Goal: Information Seeking & Learning: Understand process/instructions

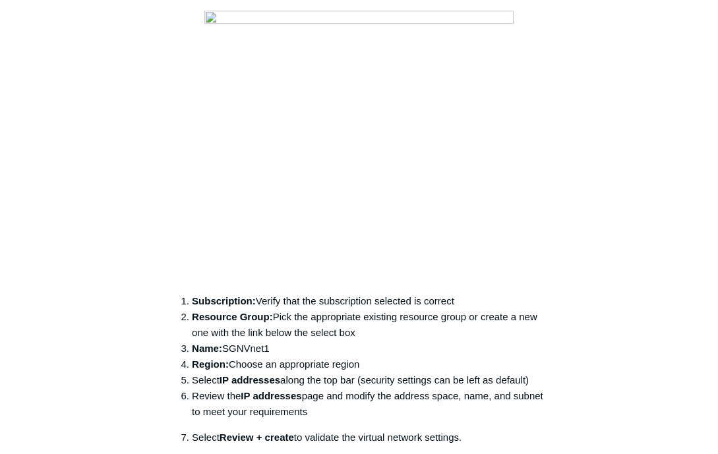
scroll to position [922, 0]
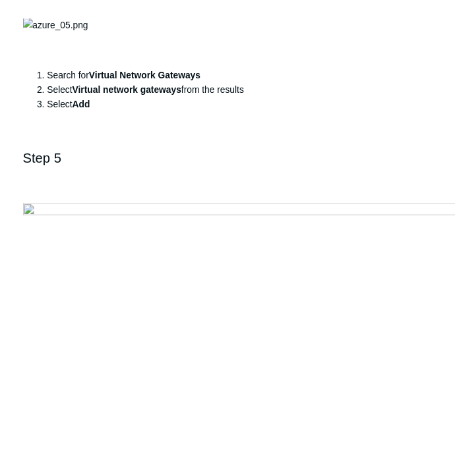
scroll to position [1922, 0]
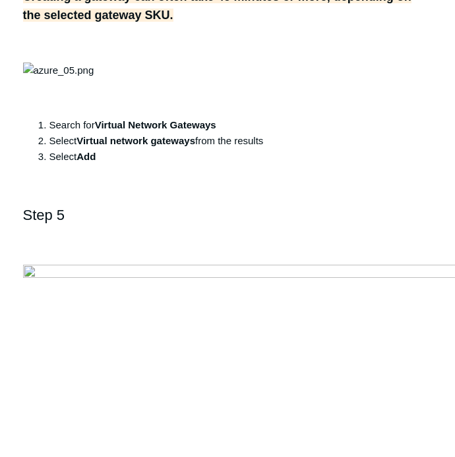
drag, startPoint x: 191, startPoint y: 208, endPoint x: 213, endPoint y: 206, distance: 22.5
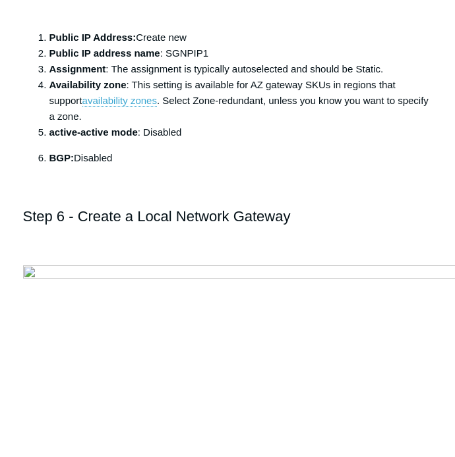
scroll to position [4031, 0]
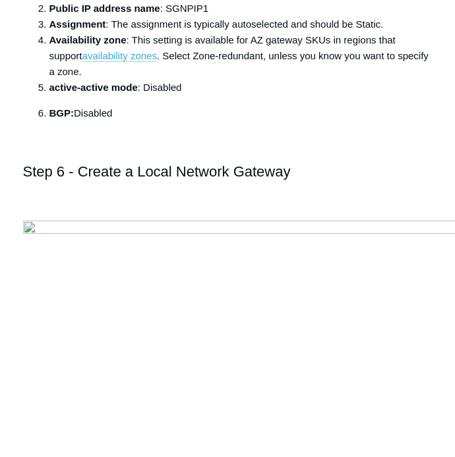
drag, startPoint x: 82, startPoint y: 318, endPoint x: 134, endPoint y: 314, distance: 52.8
copy li "SGNLGW1"
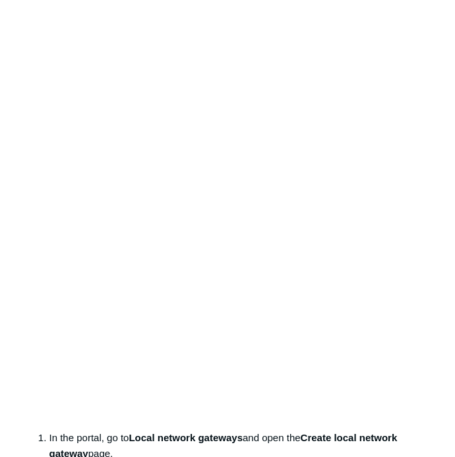
scroll to position [5085, 0]
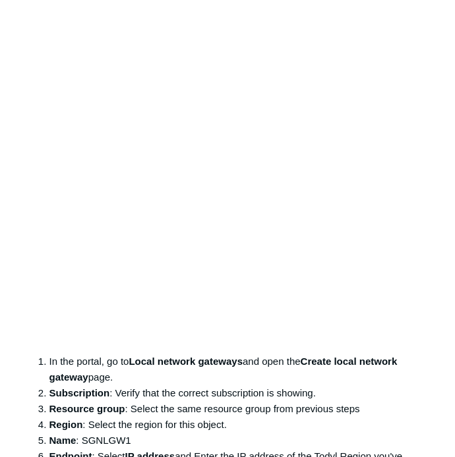
drag, startPoint x: 138, startPoint y: 341, endPoint x: 198, endPoint y: 338, distance: 60.0
drag, startPoint x: 183, startPoint y: 343, endPoint x: 254, endPoint y: 195, distance: 164.7
drag, startPoint x: 181, startPoint y: 331, endPoint x: 157, endPoint y: 343, distance: 26.8
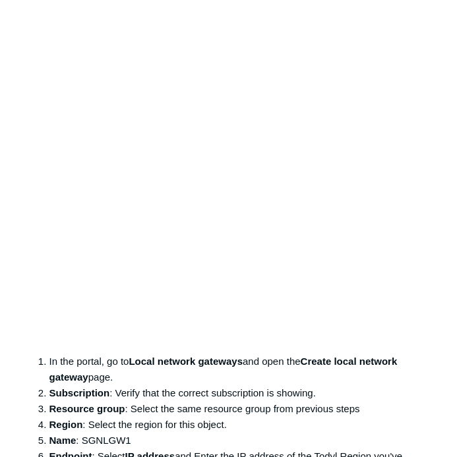
drag, startPoint x: 157, startPoint y: 343, endPoint x: 138, endPoint y: 339, distance: 18.7
drag, startPoint x: 140, startPoint y: 338, endPoint x: 153, endPoint y: 335, distance: 13.6
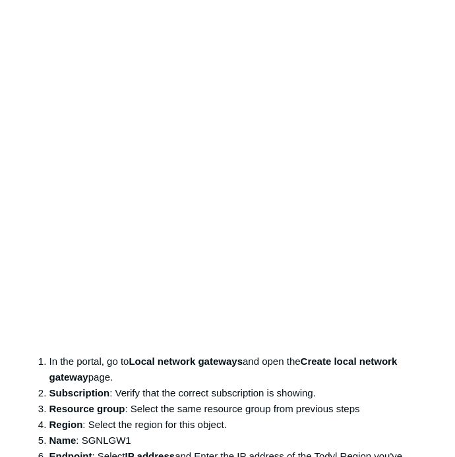
copy li "SGNtoAzure"
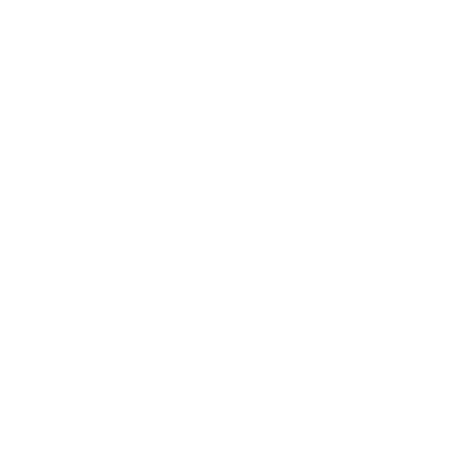
scroll to position [6205, 0]
drag, startPoint x: 84, startPoint y: 298, endPoint x: 130, endPoint y: 301, distance: 46.2
drag, startPoint x: 140, startPoint y: 302, endPoint x: 85, endPoint y: 295, distance: 55.8
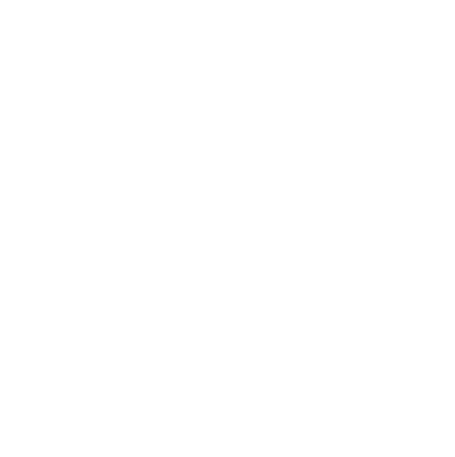
copy li "SGNTunnel"
drag, startPoint x: 165, startPoint y: 389, endPoint x: 213, endPoint y: 387, distance: 47.5
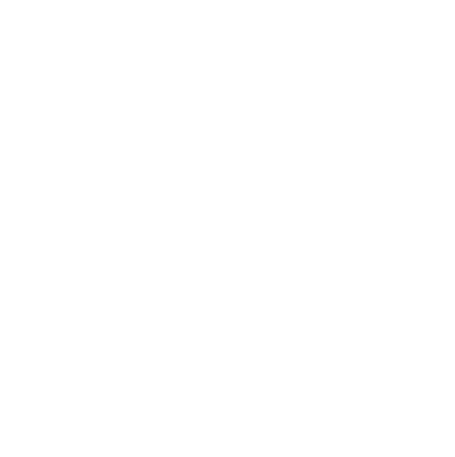
copy li "102400000"
drag, startPoint x: 191, startPoint y: 407, endPoint x: 221, endPoint y: 407, distance: 29.7
copy li "86400"
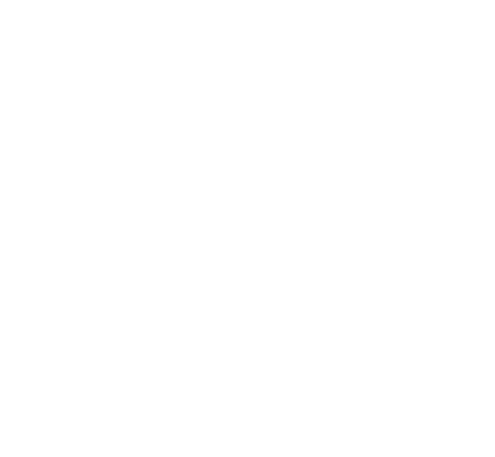
scroll to position [6798, 0]
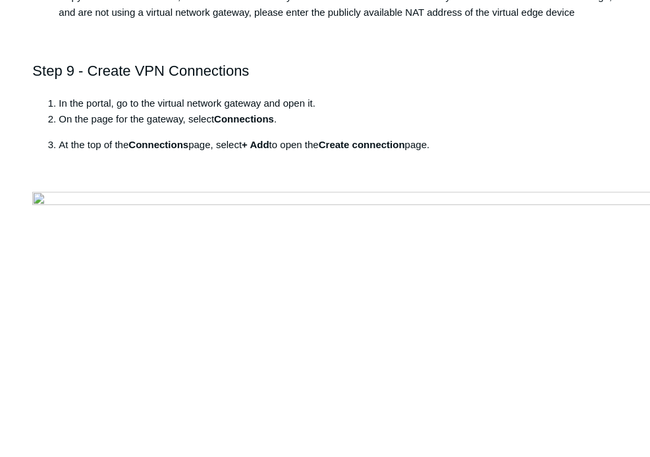
scroll to position [7405, 0]
